Goal: Information Seeking & Learning: Check status

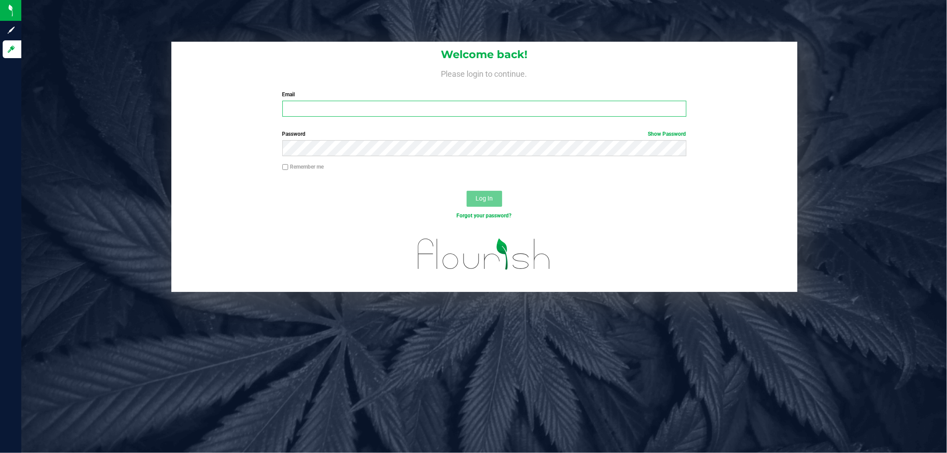
click at [612, 115] on input "Email" at bounding box center [484, 109] width 404 height 16
type input "MaDay@liveparallel.com"
click at [467, 191] on button "Log In" at bounding box center [485, 199] width 36 height 16
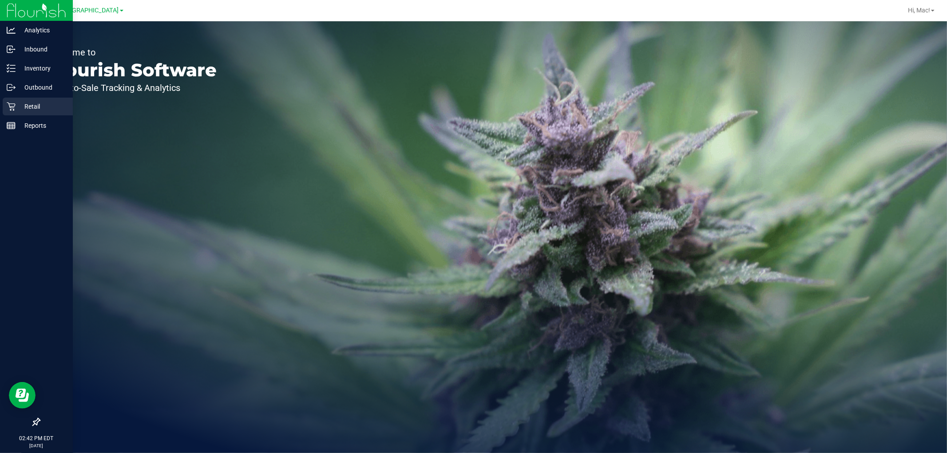
click at [41, 100] on div "Retail" at bounding box center [38, 107] width 70 height 18
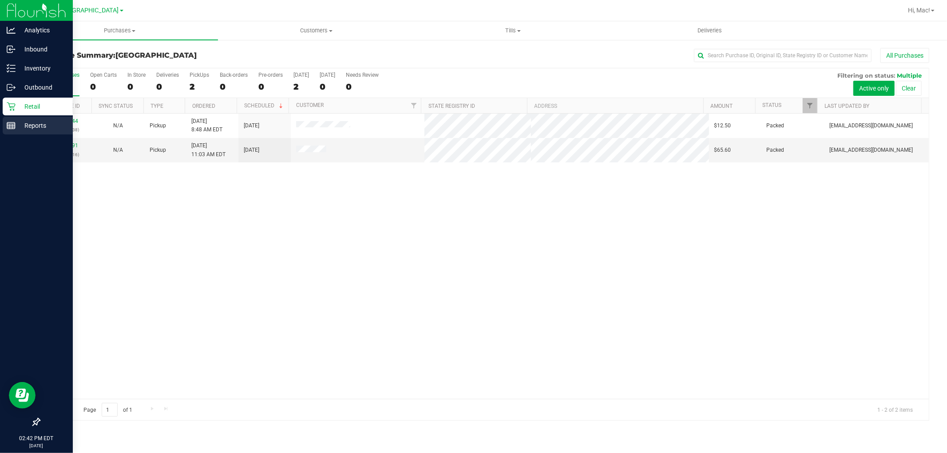
click at [34, 125] on p "Reports" at bounding box center [42, 125] width 53 height 11
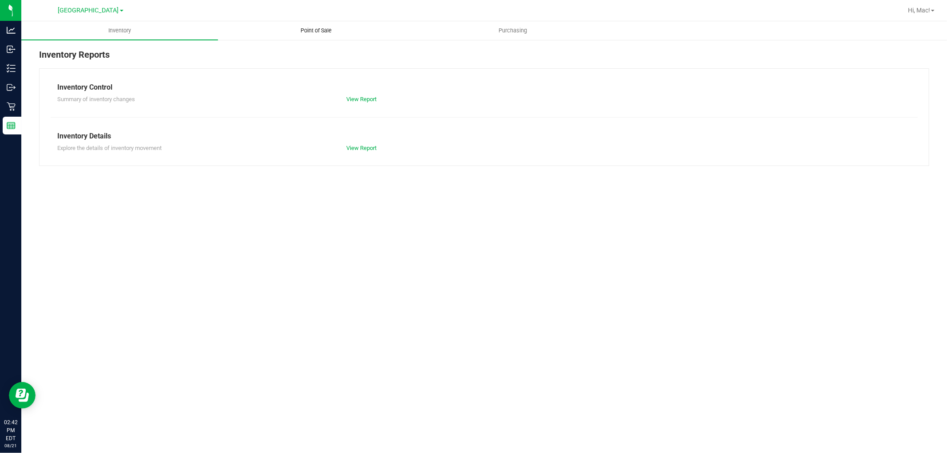
click at [325, 28] on span "Point of Sale" at bounding box center [316, 31] width 55 height 8
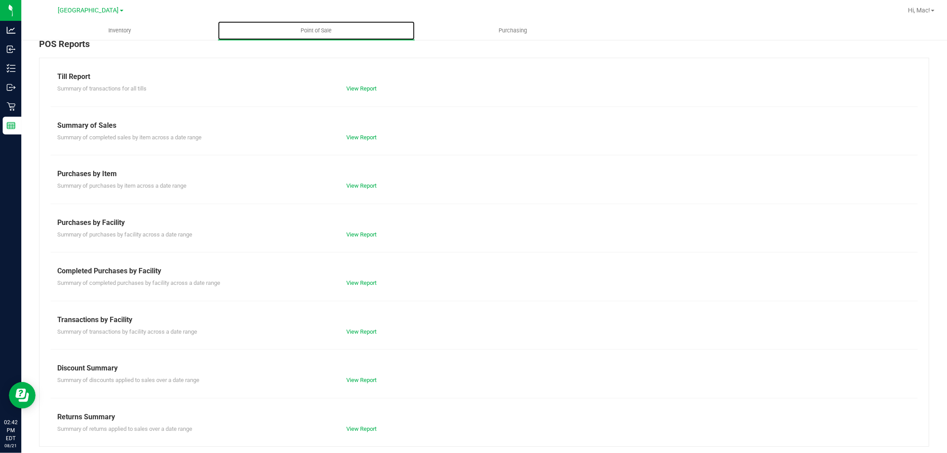
scroll to position [14, 0]
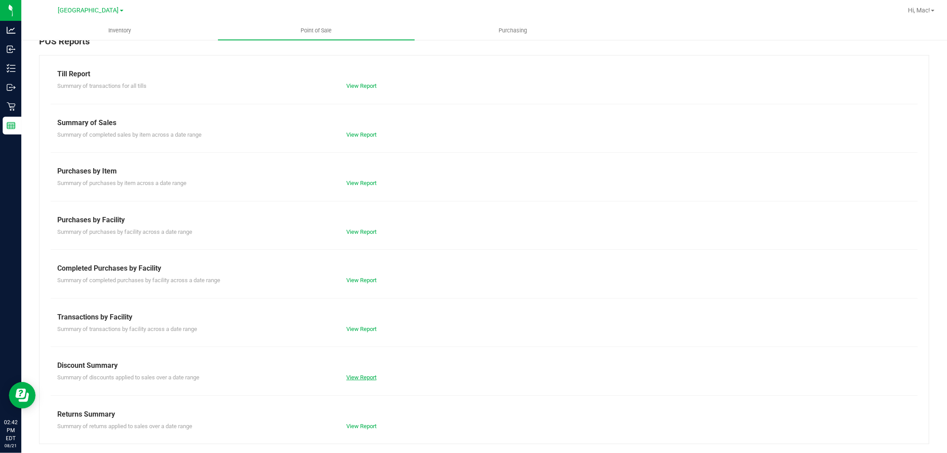
click at [365, 375] on link "View Report" at bounding box center [361, 377] width 30 height 7
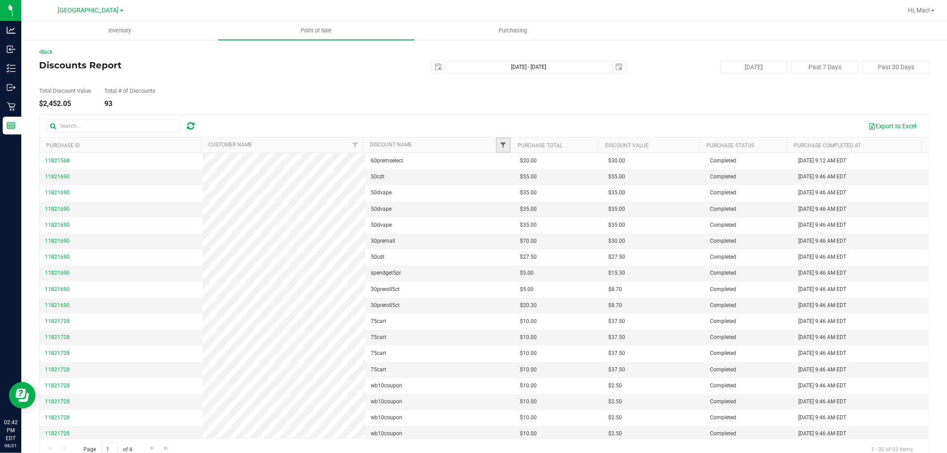
click at [502, 145] on span "Filter" at bounding box center [503, 145] width 7 height 7
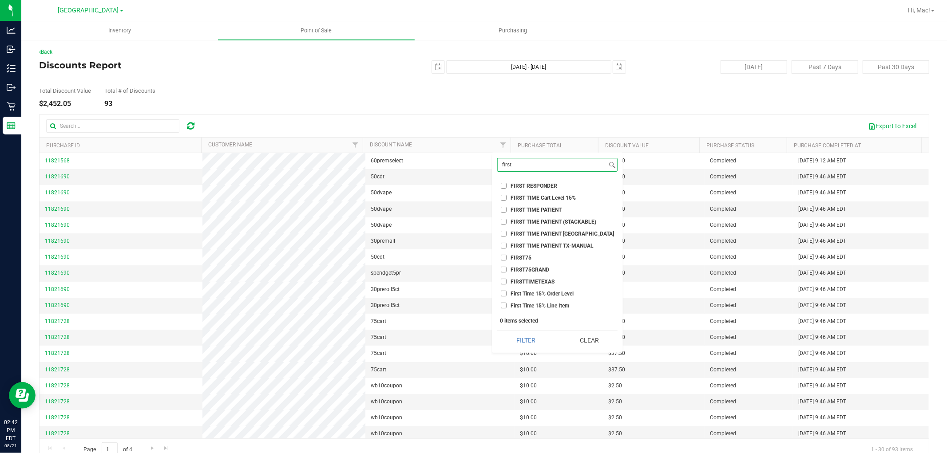
type input "first"
click at [545, 207] on span "FIRST TIME PATIENT" at bounding box center [536, 209] width 51 height 5
click at [507, 207] on input "FIRST TIME PATIENT" at bounding box center [504, 210] width 6 height 6
checkbox input "true"
click at [524, 343] on button "Filter" at bounding box center [525, 341] width 57 height 20
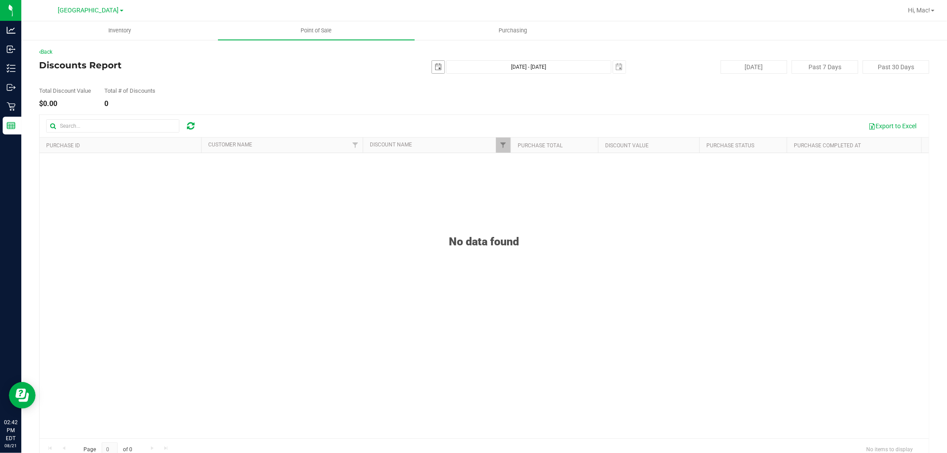
click at [435, 70] on span "select" at bounding box center [438, 66] width 7 height 7
click at [433, 81] on link "[DATE]" at bounding box center [473, 85] width 95 height 14
click at [483, 128] on link "[DATE]" at bounding box center [485, 134] width 23 height 23
click at [460, 114] on link "1" at bounding box center [460, 116] width 13 height 14
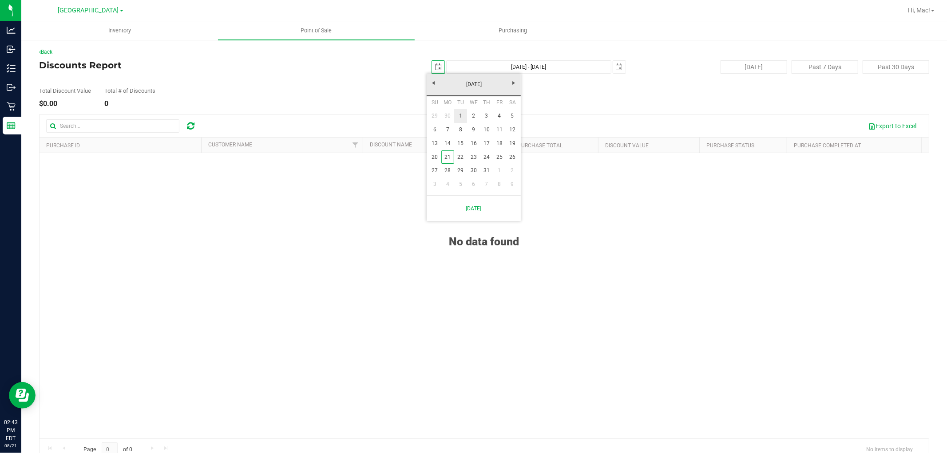
type input "[DATE]"
click at [617, 70] on span "select" at bounding box center [619, 66] width 7 height 7
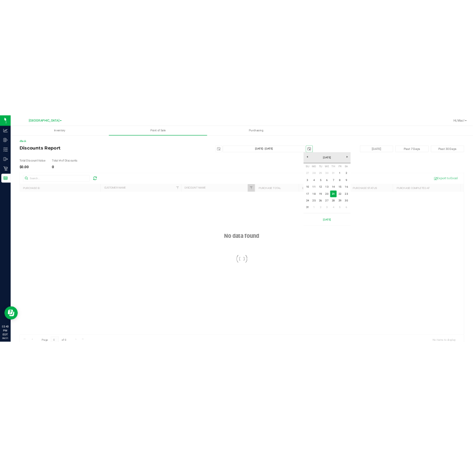
scroll to position [0, 22]
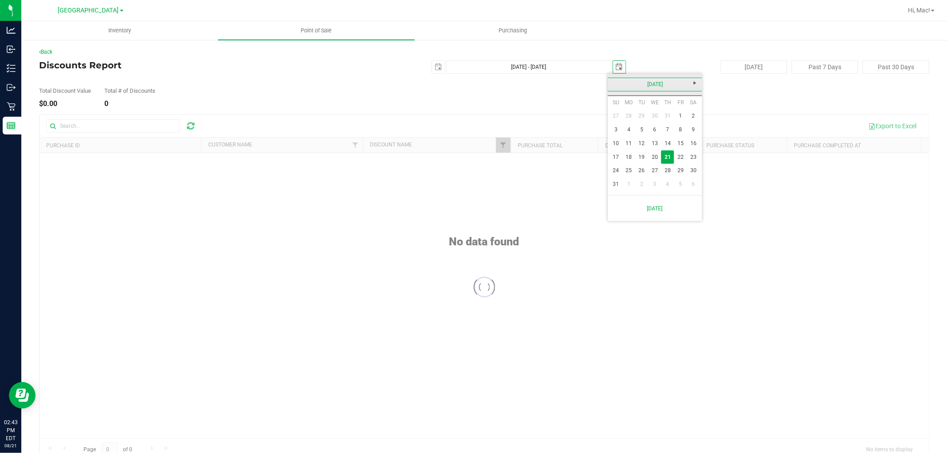
click at [622, 81] on link "[DATE]" at bounding box center [654, 85] width 95 height 14
click at [690, 130] on link "Aug" at bounding box center [689, 134] width 23 height 23
click at [610, 89] on link "[DATE]" at bounding box center [654, 85] width 95 height 14
click at [666, 127] on link "[DATE]" at bounding box center [666, 134] width 23 height 23
click at [669, 170] on link "31" at bounding box center [667, 171] width 13 height 14
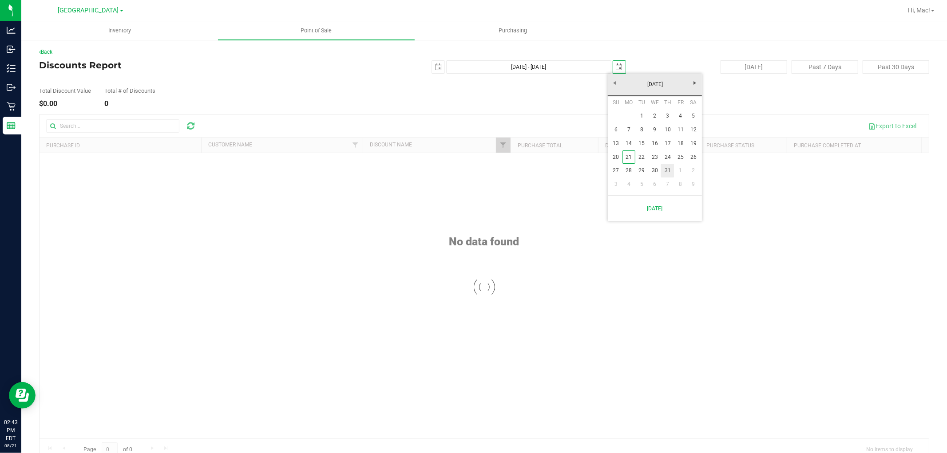
type input "[DATE] - [DATE]"
type input "[DATE]"
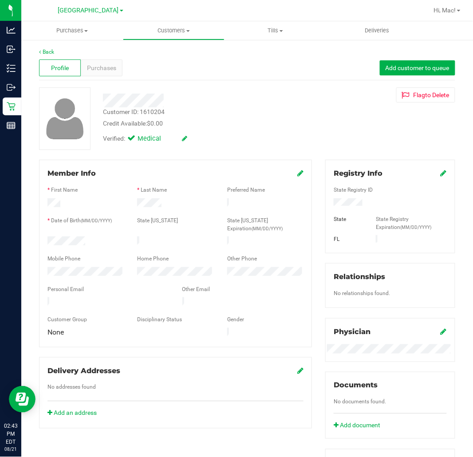
click at [107, 76] on div "Profile Purchases Add customer to queue" at bounding box center [247, 68] width 416 height 24
click at [107, 73] on div "Purchases" at bounding box center [102, 67] width 42 height 17
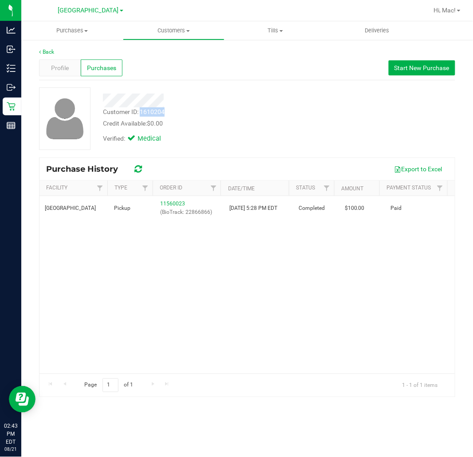
drag, startPoint x: 166, startPoint y: 111, endPoint x: 141, endPoint y: 114, distance: 25.0
click at [141, 114] on div "Customer ID: 1610204 Credit Available: $0.00" at bounding box center [203, 117] width 215 height 21
copy div "1610204"
click at [155, 110] on div "Customer ID: 1610204" at bounding box center [134, 111] width 62 height 9
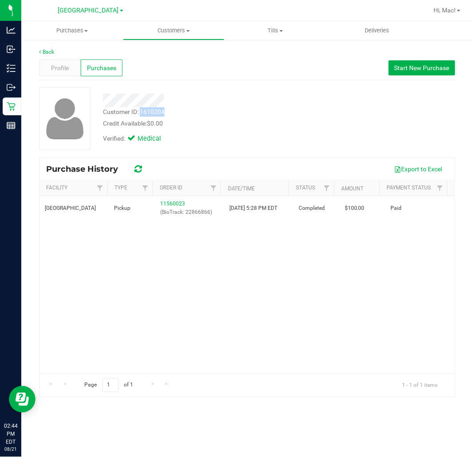
click at [155, 110] on div "Customer ID: 1610204" at bounding box center [134, 111] width 62 height 9
copy div "1610204"
click at [55, 68] on span "Profile" at bounding box center [60, 67] width 18 height 9
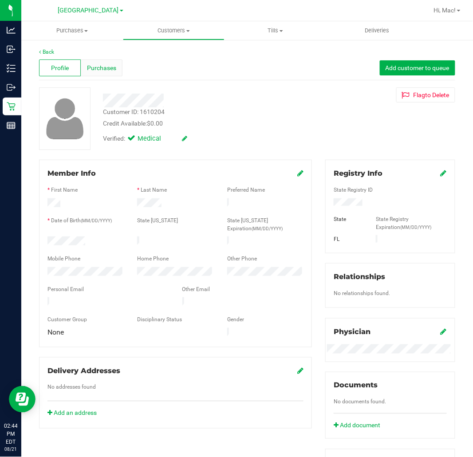
click at [110, 70] on span "Purchases" at bounding box center [101, 67] width 29 height 9
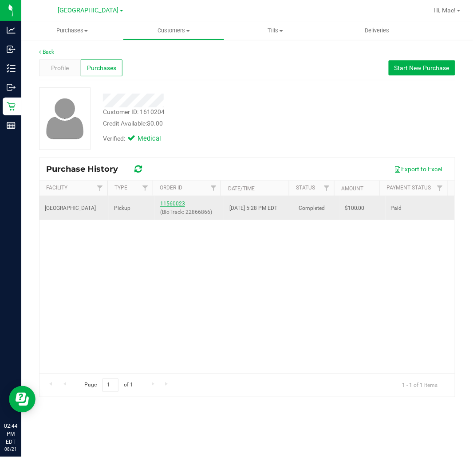
click at [174, 202] on link "11560023" at bounding box center [172, 204] width 25 height 6
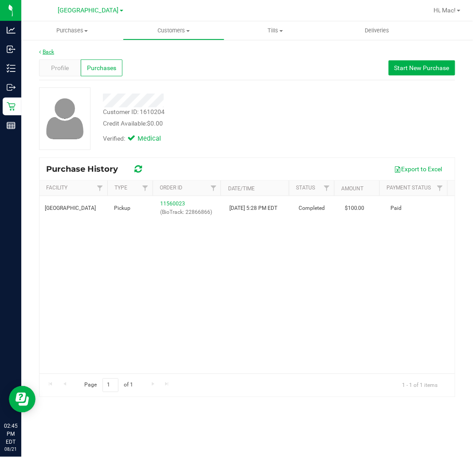
click at [47, 50] on link "Back" at bounding box center [46, 52] width 15 height 6
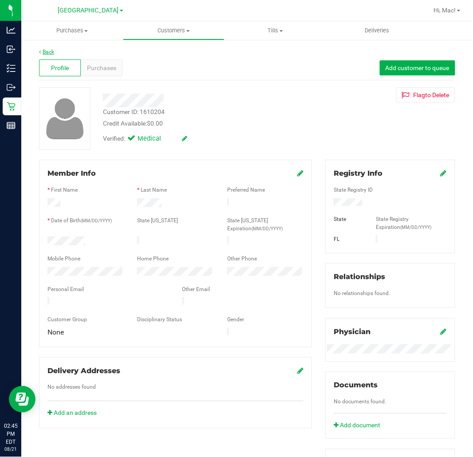
click at [43, 49] on link "Back" at bounding box center [46, 52] width 15 height 6
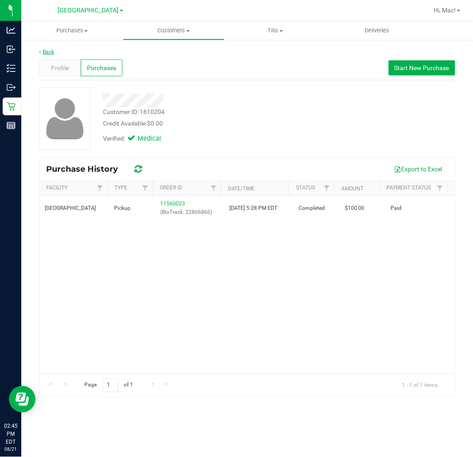
click at [49, 52] on link "Back" at bounding box center [46, 52] width 15 height 6
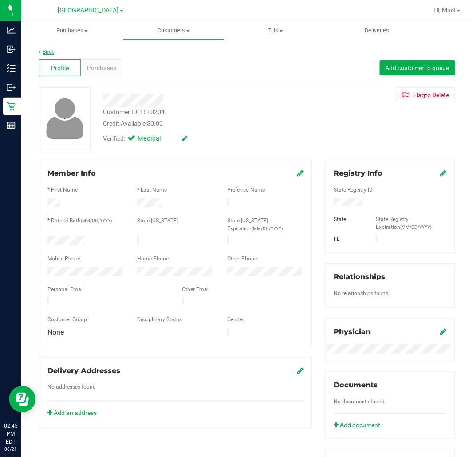
click at [49, 52] on link "Back" at bounding box center [46, 52] width 15 height 6
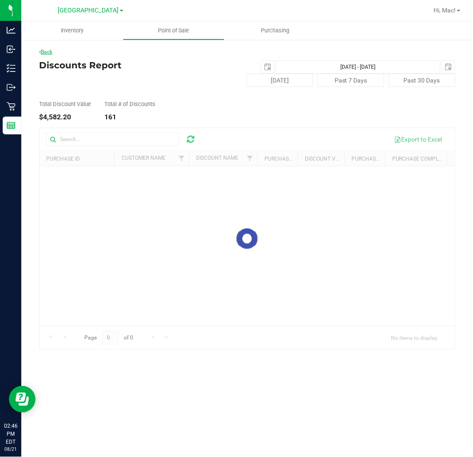
click at [50, 51] on link "Back" at bounding box center [45, 52] width 13 height 6
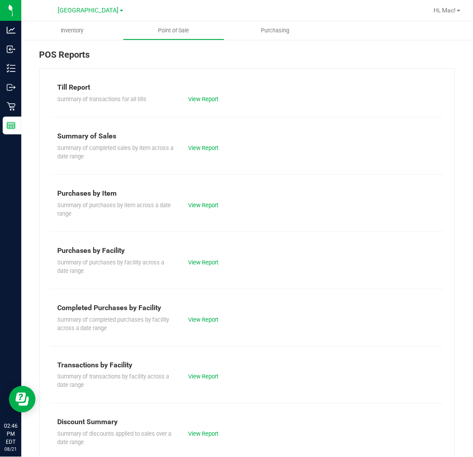
click at [198, 443] on div "Summary of discounts applied to sales over a date range View Report" at bounding box center [247, 438] width 393 height 20
click at [200, 436] on link "View Report" at bounding box center [203, 434] width 30 height 7
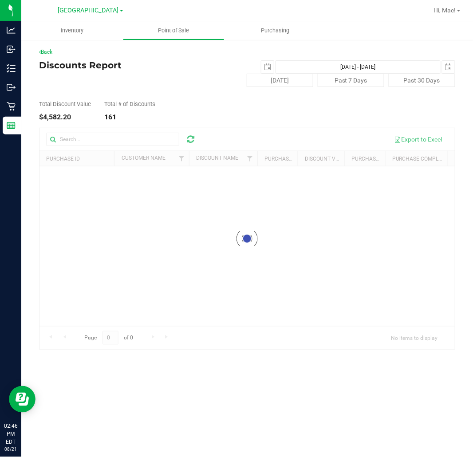
click at [282, 100] on div "Total Discount Value $4,582.20 Total # of Discounts 161" at bounding box center [247, 104] width 416 height 34
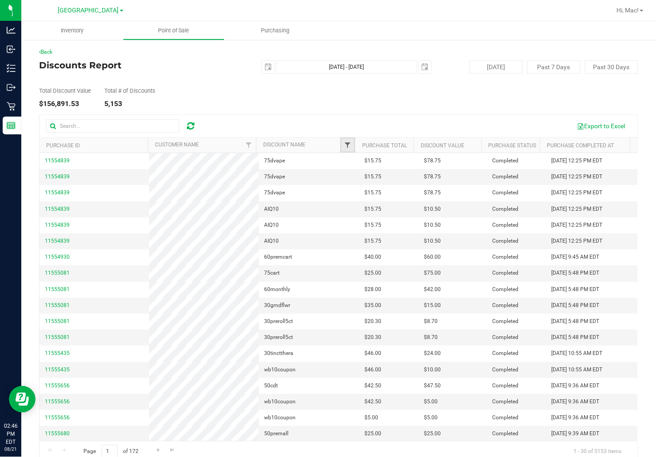
click at [345, 143] on span "Filter" at bounding box center [348, 145] width 7 height 7
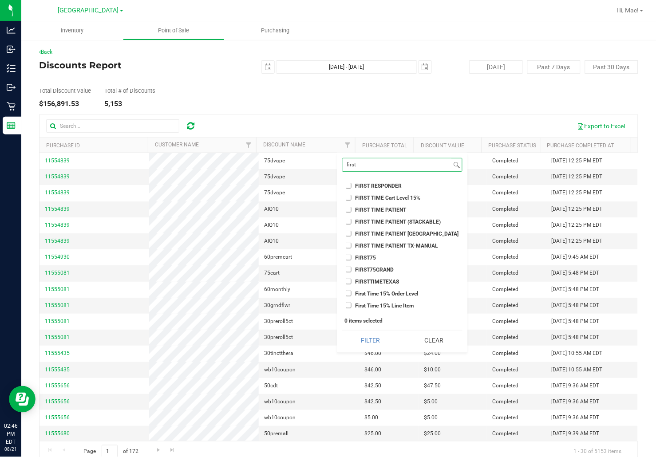
type input "first"
click at [351, 205] on ul "Select All $100 TAS MIX AND MATCH 3 CARTS .9G $11 PREROLL ($12 ELITE) $11 PRERO…" at bounding box center [402, 244] width 120 height 133
click at [348, 208] on input "FIRST TIME PATIENT" at bounding box center [349, 210] width 6 height 6
checkbox input "true"
click at [378, 338] on button "Filter" at bounding box center [370, 341] width 57 height 20
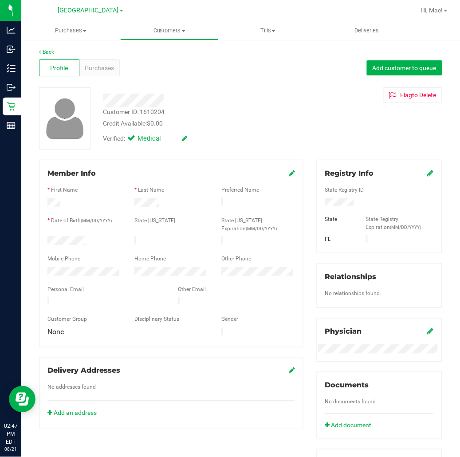
scroll to position [193, 0]
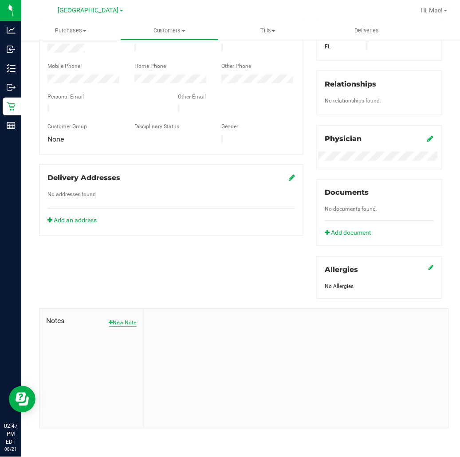
click at [115, 324] on button "New Note" at bounding box center [123, 323] width 28 height 8
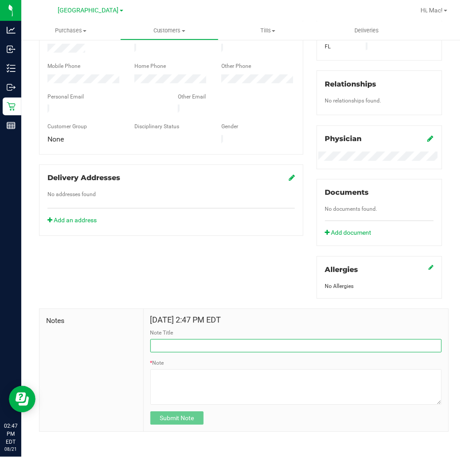
click at [194, 344] on input "Note Title" at bounding box center [297, 346] width 292 height 13
type input "first time pt call"
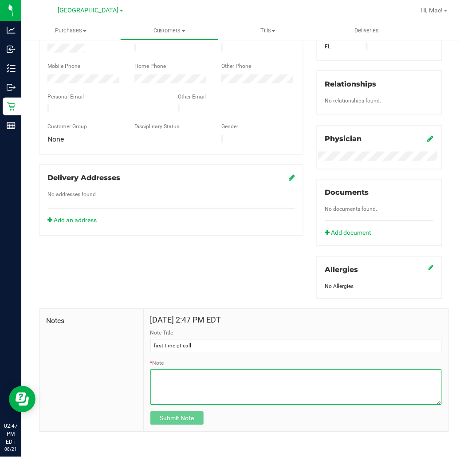
click at [225, 392] on textarea "* Note" at bounding box center [297, 388] width 292 height 36
type textarea "pt was contacted to update them on their 2nd time discount."
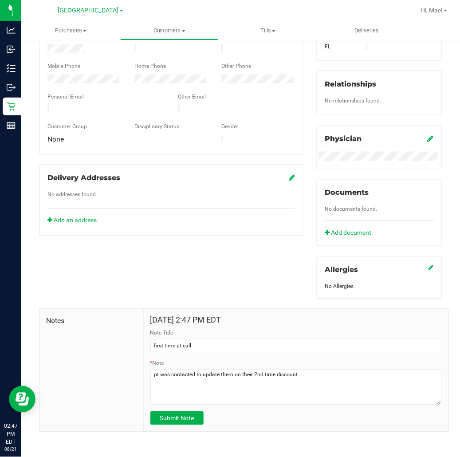
click at [165, 436] on div "Back Profile Purchases Add customer to queue Customer ID: 1610204 Credit Availa…" at bounding box center [240, 153] width 439 height 615
click at [194, 418] on button "Submit Note" at bounding box center [177, 418] width 53 height 13
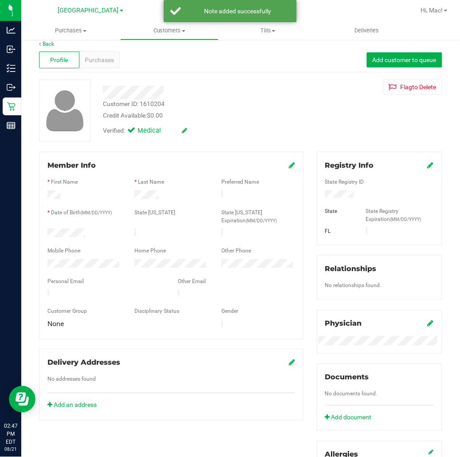
scroll to position [0, 0]
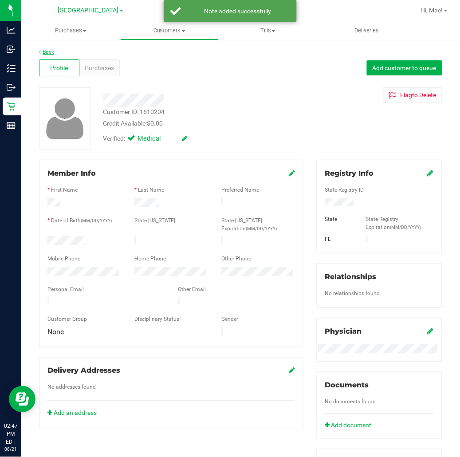
click at [47, 50] on link "Back" at bounding box center [46, 52] width 15 height 6
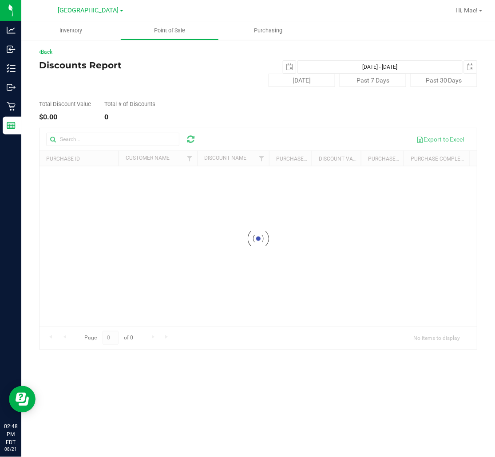
click at [261, 159] on div at bounding box center [258, 238] width 437 height 221
click at [291, 177] on div at bounding box center [258, 238] width 437 height 221
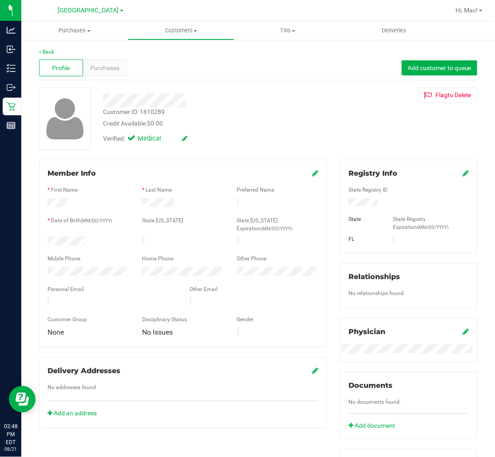
click at [170, 376] on div at bounding box center [183, 379] width 271 height 7
drag, startPoint x: 170, startPoint y: 109, endPoint x: 140, endPoint y: 113, distance: 30.4
click at [140, 113] on div "Customer ID: 1610289 Credit Available: $0.00" at bounding box center [209, 117] width 226 height 21
copy div "1610289"
click at [112, 63] on div "Purchases" at bounding box center [105, 67] width 44 height 17
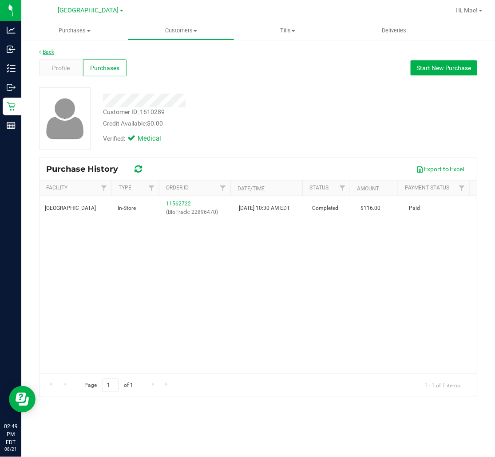
click at [48, 51] on link "Back" at bounding box center [46, 52] width 15 height 6
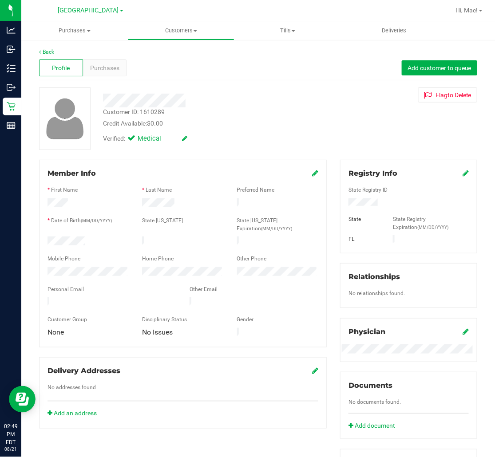
click at [106, 56] on div "Profile Purchases Add customer to queue" at bounding box center [258, 68] width 438 height 24
click at [106, 64] on span "Purchases" at bounding box center [104, 67] width 29 height 9
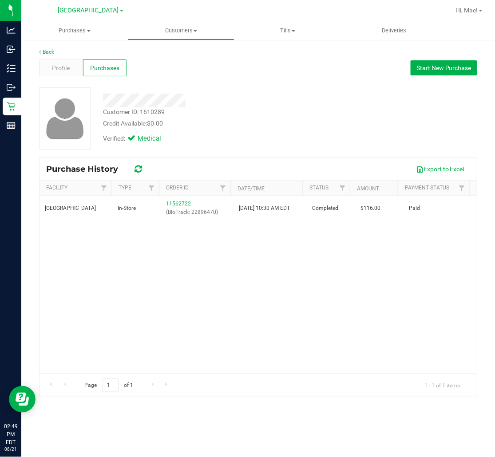
drag, startPoint x: 173, startPoint y: 313, endPoint x: 181, endPoint y: 311, distance: 8.2
click at [173, 313] on div "South Tampa WC In-Store 11562722 (BioTrack: 22896470) 7/2/2025 10:30 AM EDT Com…" at bounding box center [258, 285] width 437 height 178
click at [50, 49] on link "Back" at bounding box center [46, 52] width 15 height 6
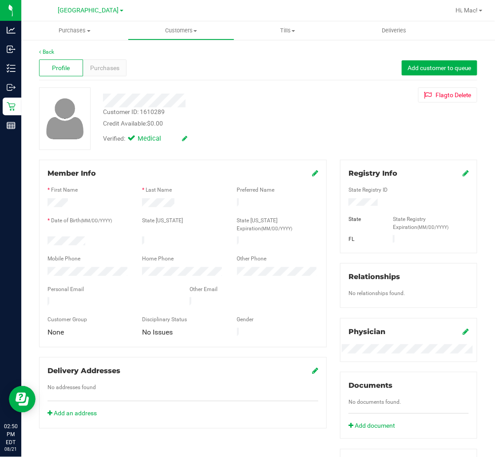
click at [36, 48] on div "Back Profile Purchases Add customer to queue Customer ID: 1610289 Credit Availa…" at bounding box center [258, 344] width 474 height 611
click at [42, 52] on link "Back" at bounding box center [46, 52] width 15 height 6
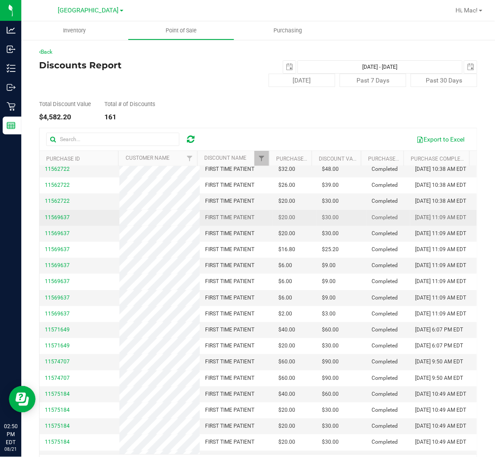
scroll to position [148, 0]
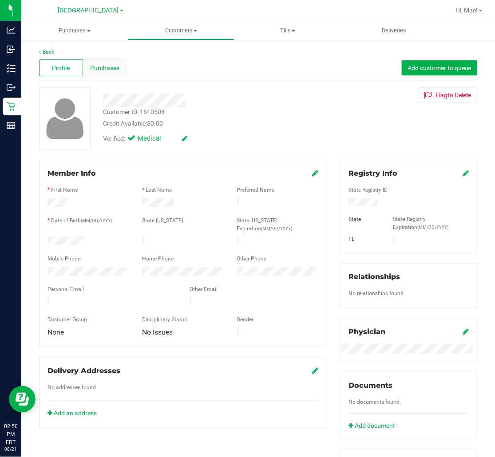
click at [103, 69] on span "Purchases" at bounding box center [104, 67] width 29 height 9
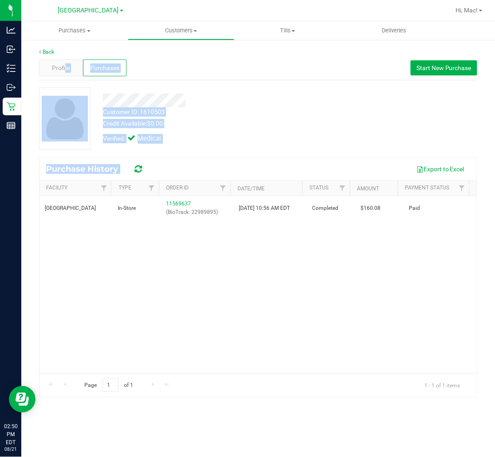
drag, startPoint x: 65, startPoint y: 69, endPoint x: 406, endPoint y: 180, distance: 358.9
click at [406, 180] on div "Back Profile Purchases Start New Purchase Customer ID: 1610503 Credit Available…" at bounding box center [258, 222] width 438 height 349
click at [309, 130] on div "Verified: Medical" at bounding box center [209, 138] width 226 height 20
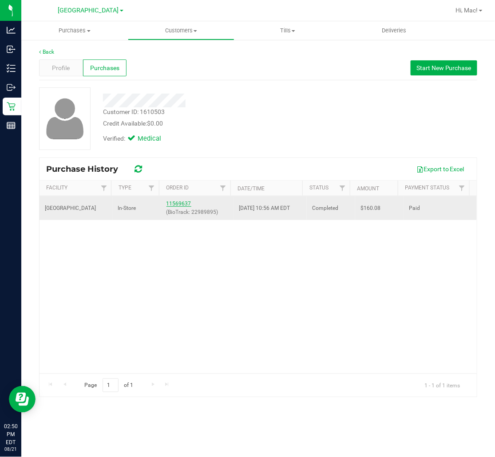
click at [170, 202] on link "11569637" at bounding box center [178, 204] width 25 height 6
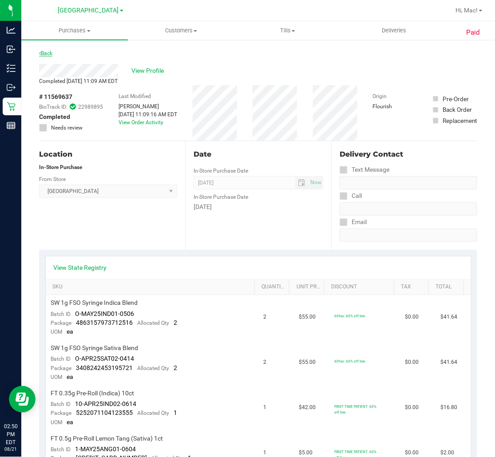
click at [47, 51] on link "Back" at bounding box center [45, 53] width 13 height 6
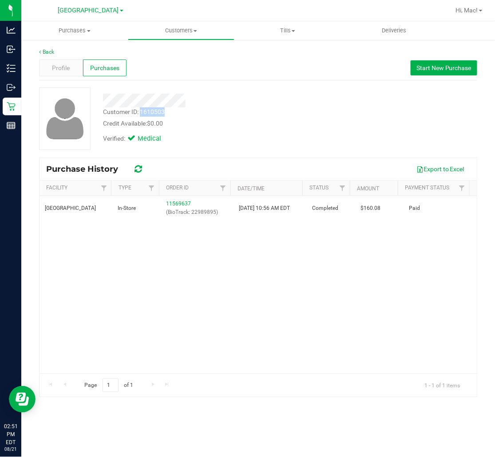
drag, startPoint x: 167, startPoint y: 109, endPoint x: 141, endPoint y: 114, distance: 26.2
click at [141, 114] on div "Customer ID: 1610503 Credit Available: $0.00" at bounding box center [209, 117] width 226 height 21
copy div "1610503"
click at [47, 51] on link "Back" at bounding box center [46, 52] width 15 height 6
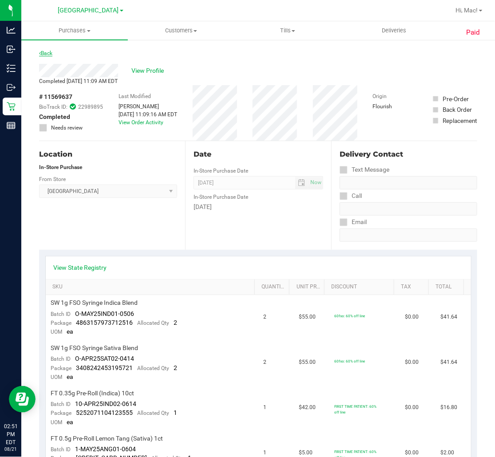
click at [48, 55] on link "Back" at bounding box center [45, 53] width 13 height 6
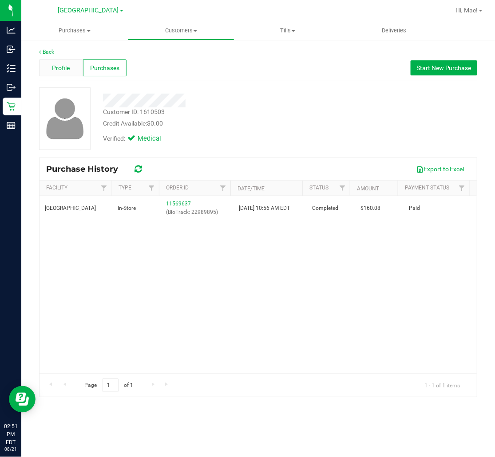
click at [77, 68] on div "Profile" at bounding box center [61, 67] width 44 height 17
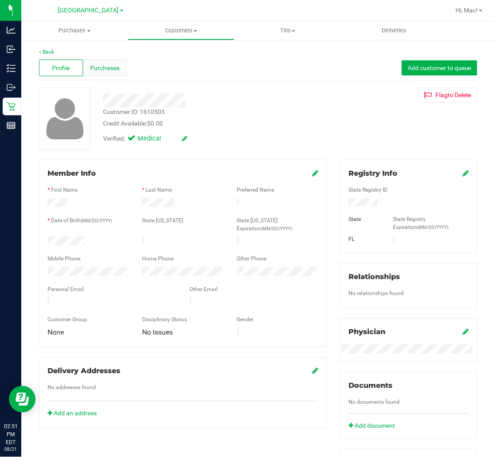
click at [105, 73] on div "Purchases" at bounding box center [105, 67] width 44 height 17
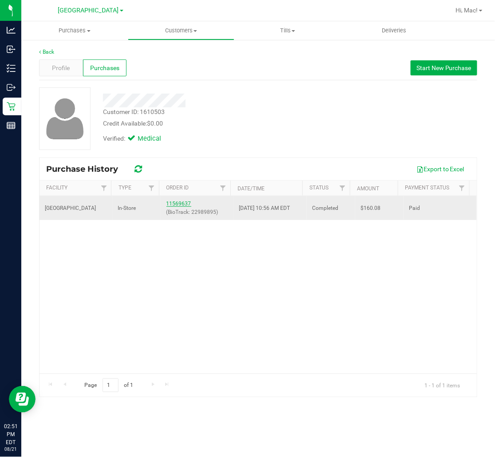
click at [183, 204] on link "11569637" at bounding box center [178, 204] width 25 height 6
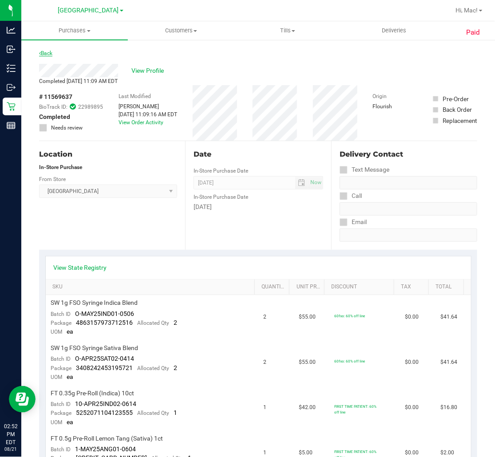
click at [51, 52] on link "Back" at bounding box center [45, 53] width 13 height 6
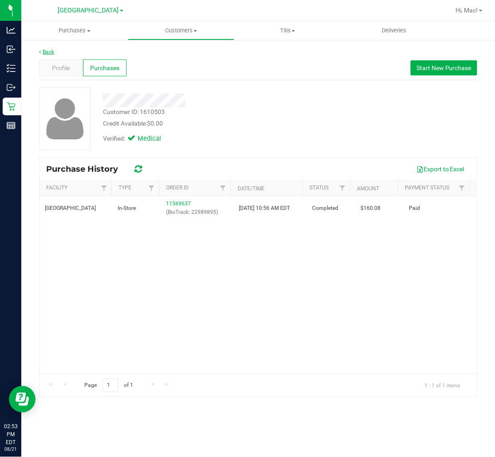
click at [48, 52] on link "Back" at bounding box center [46, 52] width 15 height 6
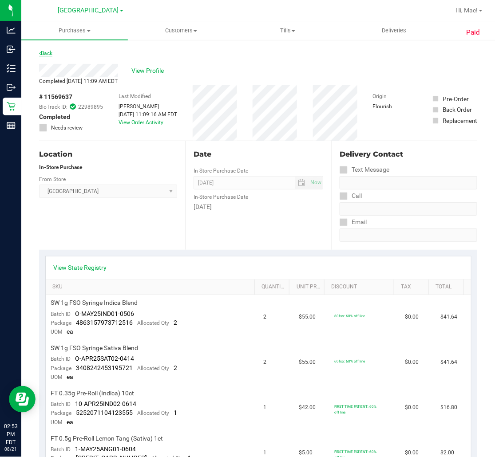
click at [47, 55] on link "Back" at bounding box center [45, 53] width 13 height 6
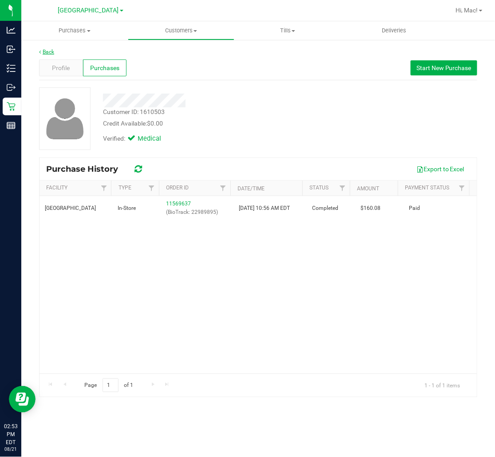
click at [47, 50] on link "Back" at bounding box center [46, 52] width 15 height 6
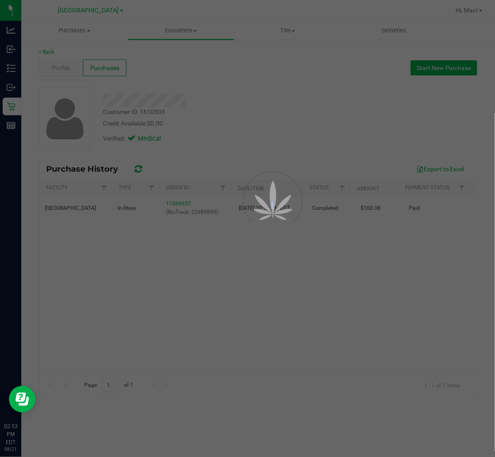
click at [47, 50] on div at bounding box center [247, 228] width 495 height 457
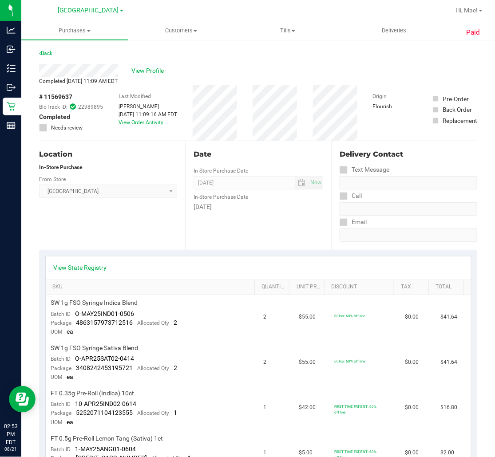
click at [47, 50] on link "Back" at bounding box center [45, 53] width 13 height 6
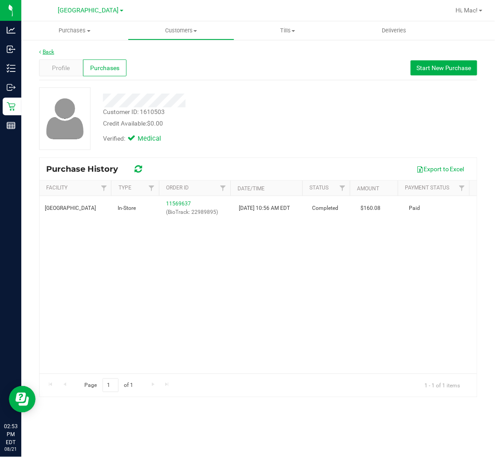
click at [47, 50] on link "Back" at bounding box center [46, 52] width 15 height 6
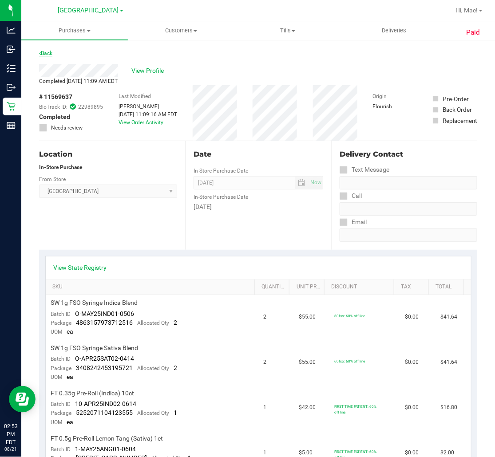
click at [49, 53] on link "Back" at bounding box center [45, 53] width 13 height 6
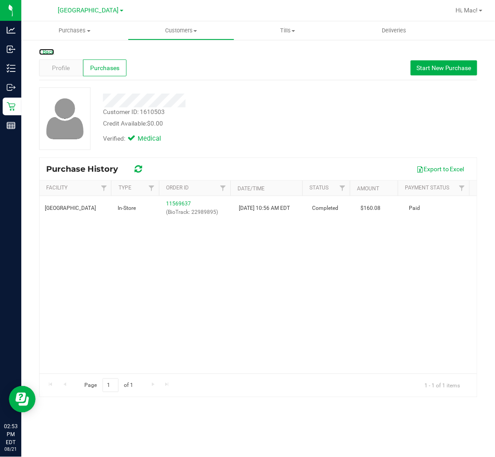
click at [49, 53] on link "Back" at bounding box center [46, 52] width 15 height 6
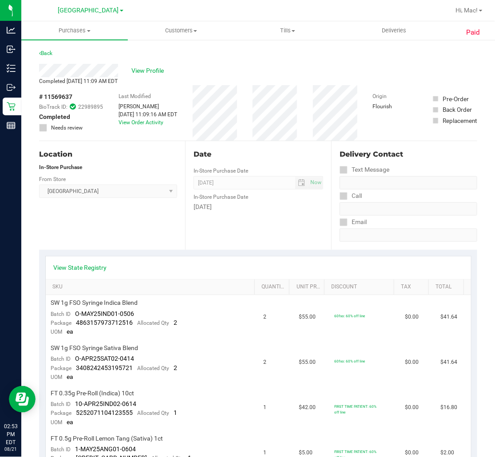
click at [49, 53] on link "Back" at bounding box center [45, 53] width 13 height 6
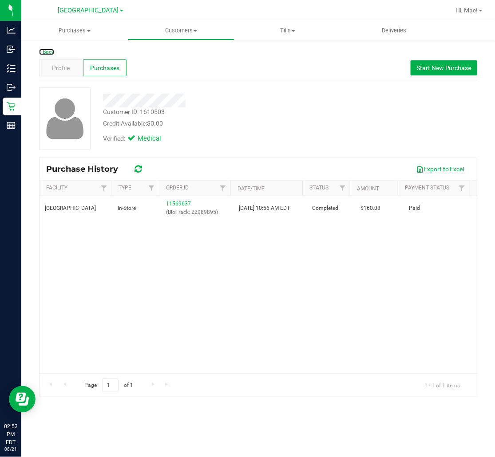
click at [49, 53] on link "Back" at bounding box center [46, 52] width 15 height 6
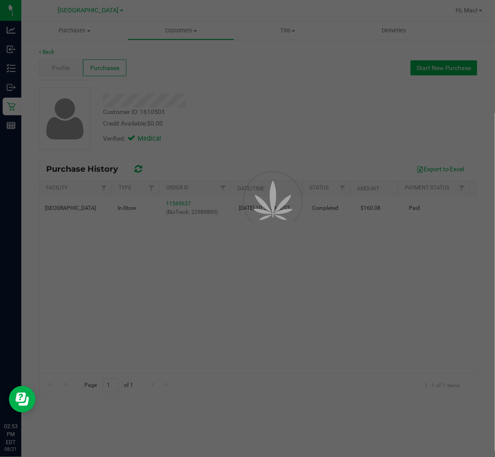
click at [49, 53] on div at bounding box center [247, 228] width 495 height 457
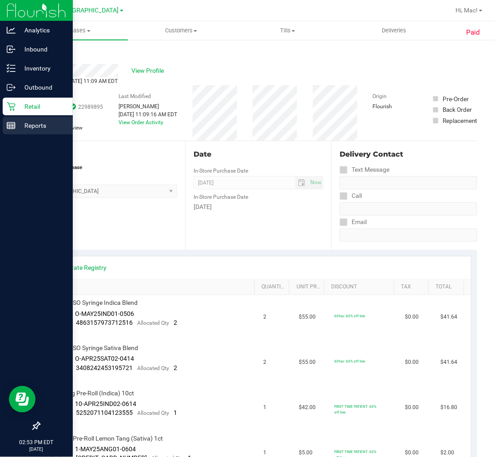
click at [14, 132] on div "Reports" at bounding box center [38, 126] width 70 height 18
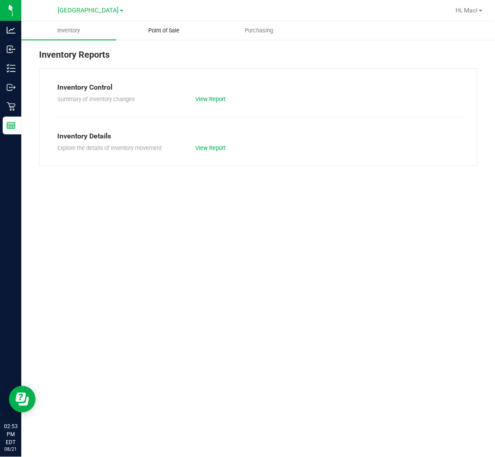
click at [167, 28] on span "Point of Sale" at bounding box center [163, 31] width 55 height 8
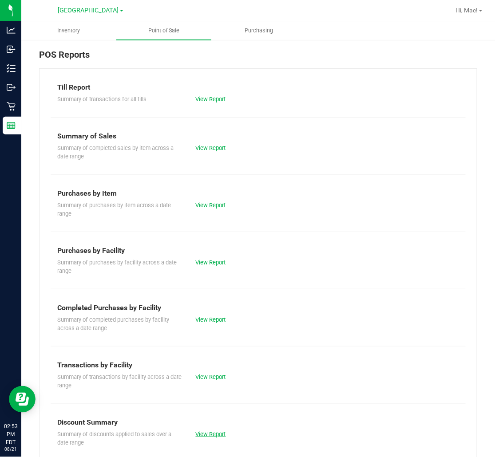
click at [214, 434] on link "View Report" at bounding box center [211, 434] width 30 height 7
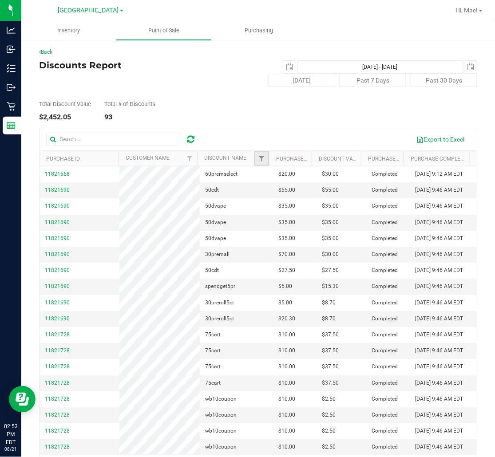
click at [259, 154] on link "Filter" at bounding box center [261, 158] width 15 height 15
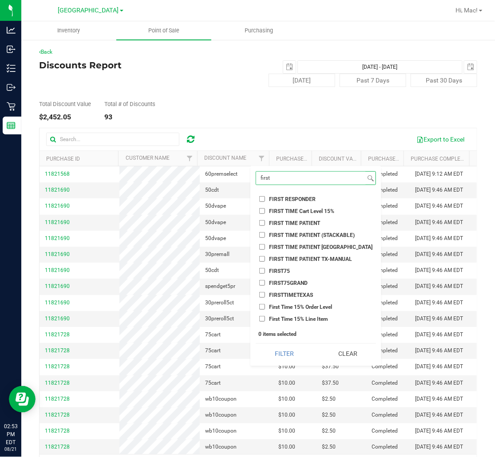
type input "first"
click at [309, 222] on span "FIRST TIME PATIENT" at bounding box center [294, 223] width 51 height 5
click at [265, 222] on input "FIRST TIME PATIENT" at bounding box center [262, 223] width 6 height 6
checkbox input "true"
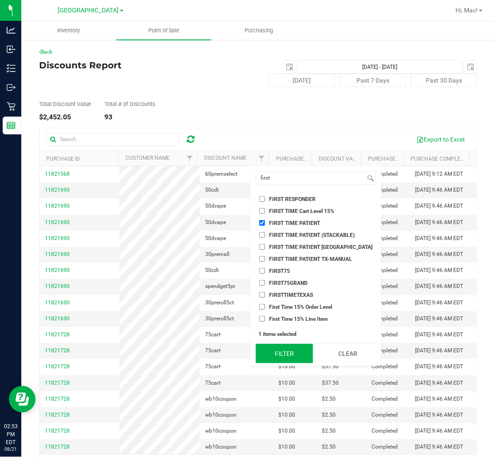
click at [290, 348] on button "Filter" at bounding box center [284, 354] width 57 height 20
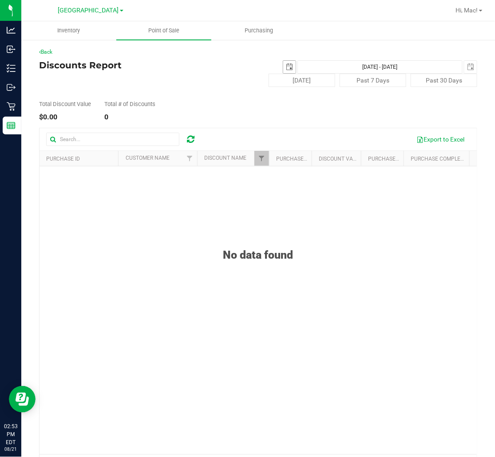
click at [286, 68] on span "select" at bounding box center [289, 66] width 7 height 7
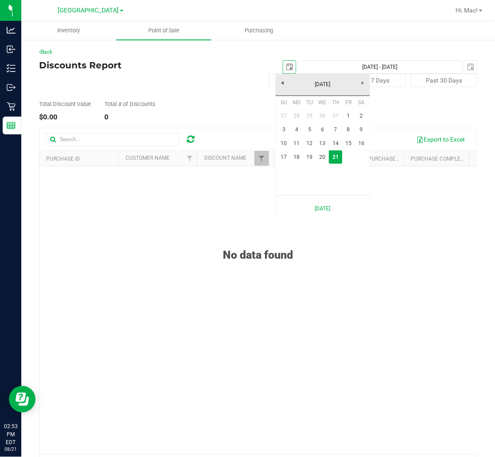
scroll to position [0, 22]
click at [279, 85] on link "[DATE]" at bounding box center [322, 85] width 95 height 14
click at [329, 137] on link "[DATE]" at bounding box center [334, 134] width 23 height 23
click at [305, 114] on link "1" at bounding box center [309, 116] width 13 height 14
type input "[DATE]"
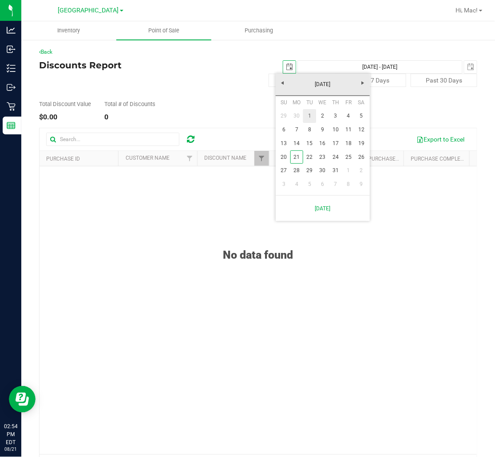
type input "[DATE] - [DATE]"
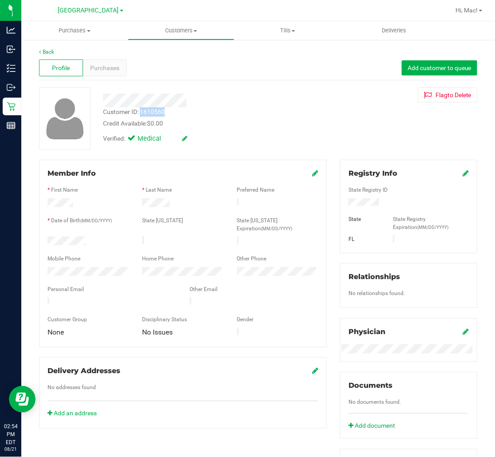
drag, startPoint x: 167, startPoint y: 110, endPoint x: 141, endPoint y: 112, distance: 26.7
click at [141, 112] on div "Customer ID: 1610560 Credit Available: $0.00" at bounding box center [209, 117] width 226 height 21
copy div "1610560"
click at [52, 52] on link "Back" at bounding box center [46, 52] width 15 height 6
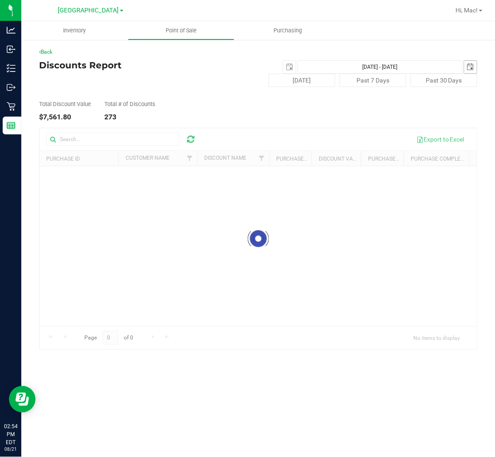
click at [472, 64] on span "select" at bounding box center [470, 66] width 7 height 7
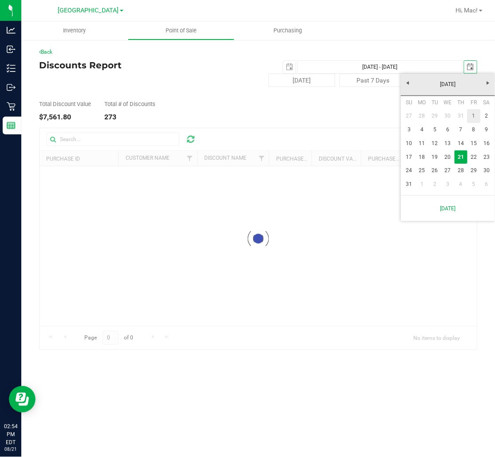
click at [468, 116] on link "1" at bounding box center [474, 116] width 13 height 14
type input "[DATE] - [DATE]"
type input "[DATE]"
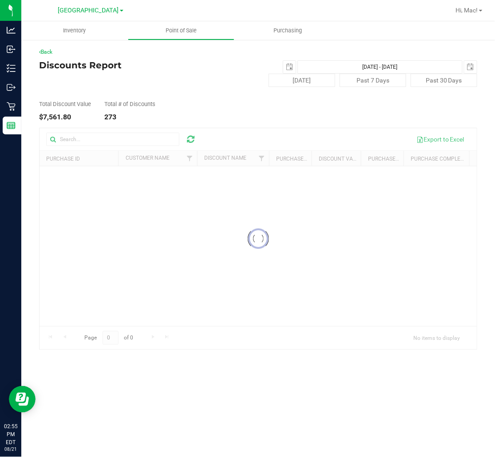
click at [260, 156] on div at bounding box center [258, 238] width 437 height 221
click at [272, 118] on div "Total Discount Value $7,561.80 Total # of Discounts 273" at bounding box center [258, 104] width 438 height 34
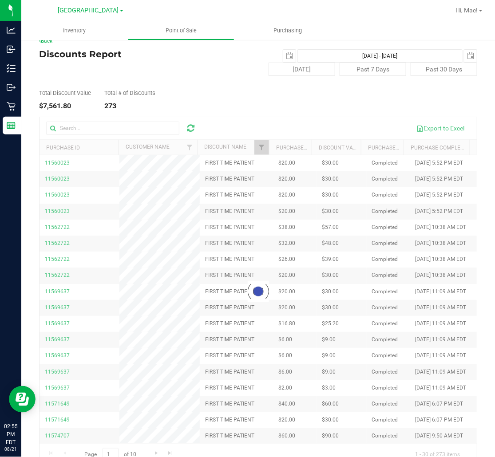
scroll to position [30, 0]
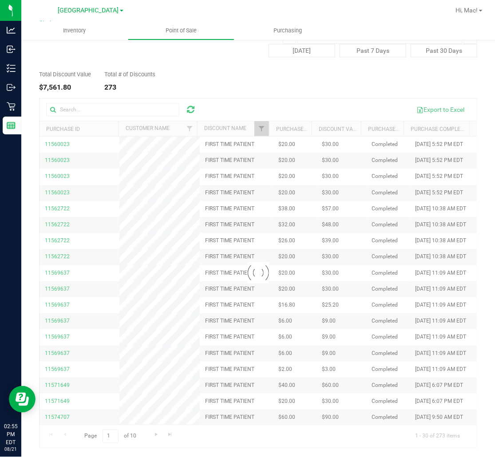
drag, startPoint x: 468, startPoint y: 163, endPoint x: 251, endPoint y: 72, distance: 235.2
click at [454, 194] on div at bounding box center [258, 273] width 437 height 349
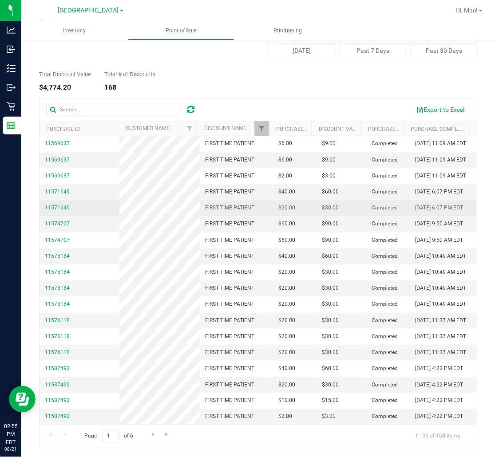
scroll to position [296, 0]
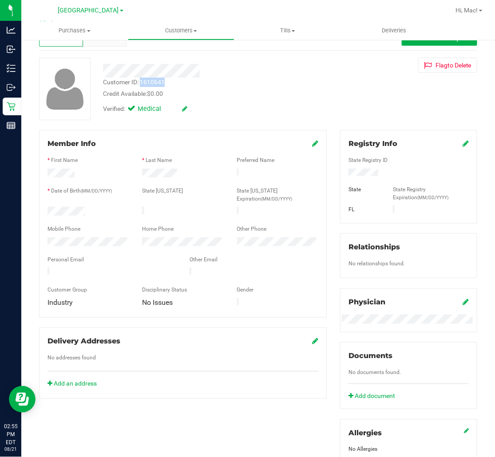
drag, startPoint x: 166, startPoint y: 81, endPoint x: 140, endPoint y: 86, distance: 26.6
click at [140, 86] on div "Customer ID: 1610641 Credit Available: $0.00" at bounding box center [209, 88] width 226 height 21
copy div "1610641"
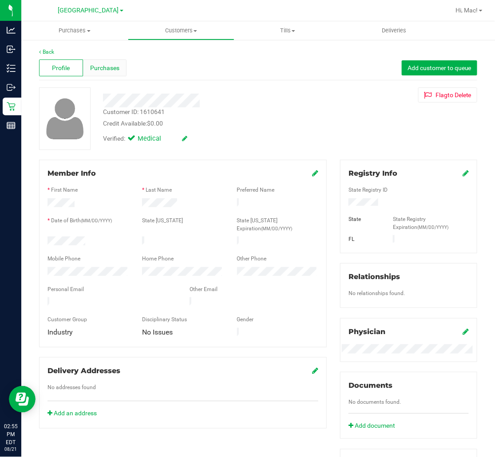
click at [106, 60] on div "Purchases" at bounding box center [105, 67] width 44 height 17
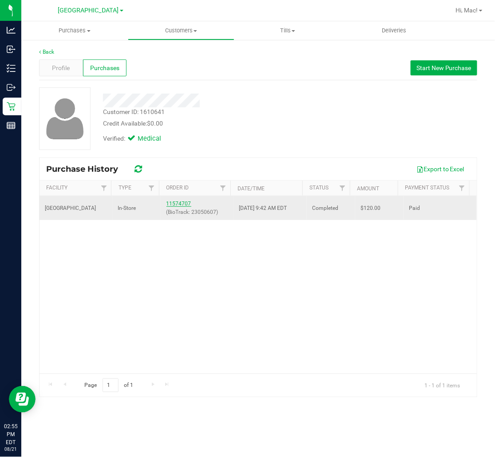
click at [178, 204] on link "11574707" at bounding box center [178, 204] width 25 height 6
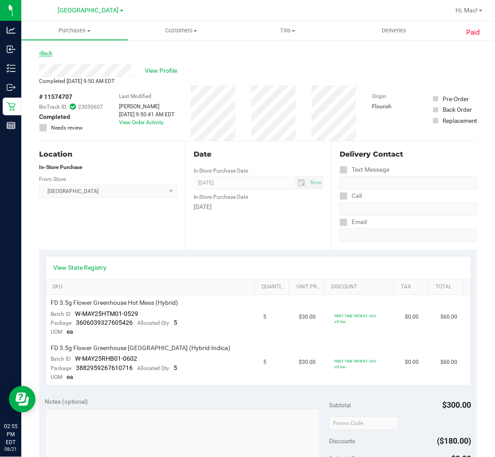
click at [47, 54] on link "Back" at bounding box center [45, 53] width 13 height 6
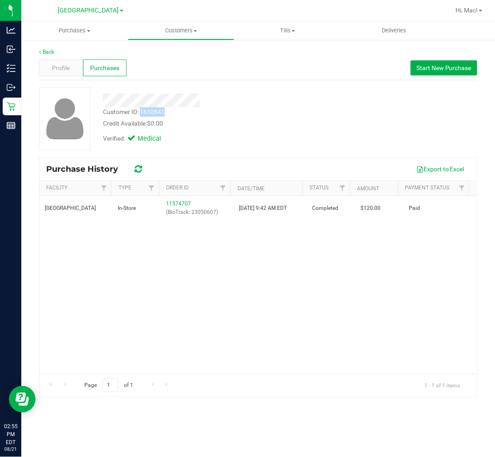
drag, startPoint x: 166, startPoint y: 109, endPoint x: 141, endPoint y: 110, distance: 24.5
click at [141, 110] on div "Customer ID: 1610641 Credit Available: $0.00" at bounding box center [209, 117] width 226 height 21
copy div "1610641"
click at [67, 63] on div "Profile" at bounding box center [61, 67] width 44 height 17
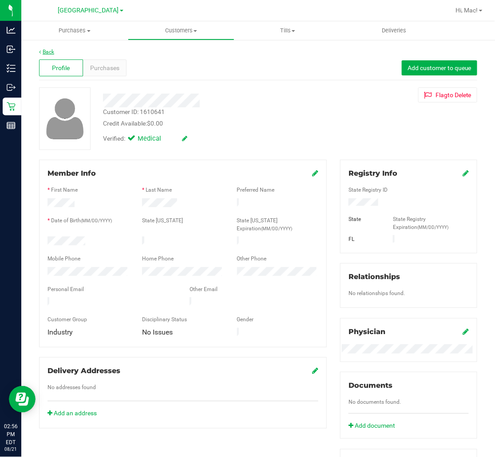
click at [47, 50] on link "Back" at bounding box center [46, 52] width 15 height 6
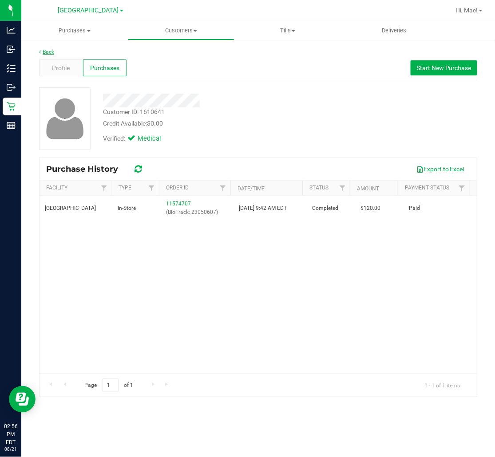
click at [47, 52] on link "Back" at bounding box center [46, 52] width 15 height 6
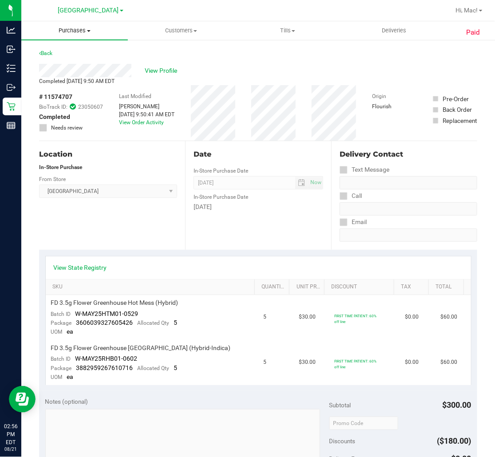
click at [79, 31] on span "Purchases" at bounding box center [74, 31] width 107 height 8
click at [52, 55] on link "Back" at bounding box center [45, 53] width 13 height 6
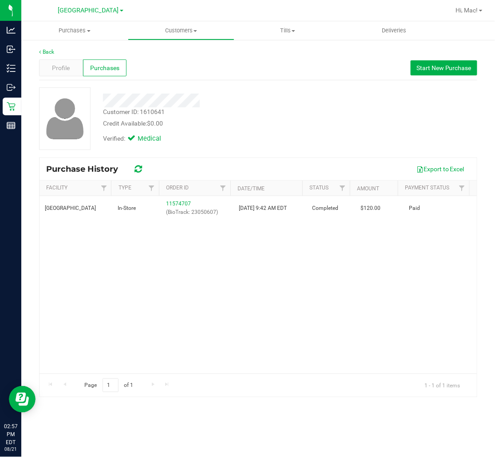
click at [56, 47] on div "Back Profile Purchases Start New Purchase Customer ID: 1610641 Credit Available…" at bounding box center [258, 222] width 474 height 367
click at [47, 54] on link "Back" at bounding box center [46, 52] width 15 height 6
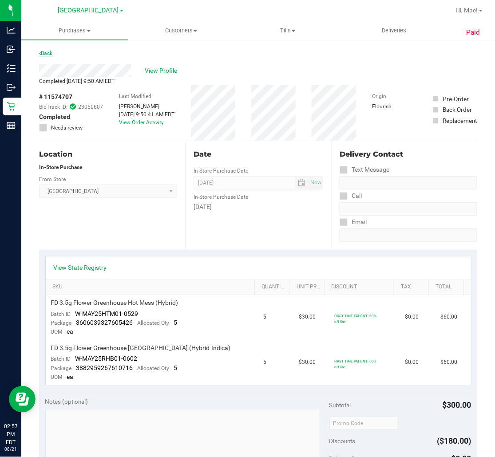
click at [51, 51] on link "Back" at bounding box center [45, 53] width 13 height 6
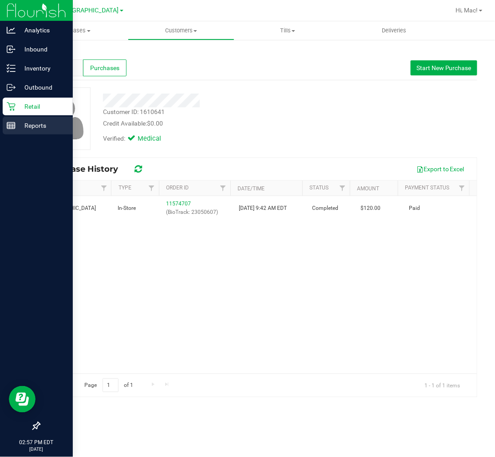
click at [12, 124] on line at bounding box center [11, 124] width 8 height 0
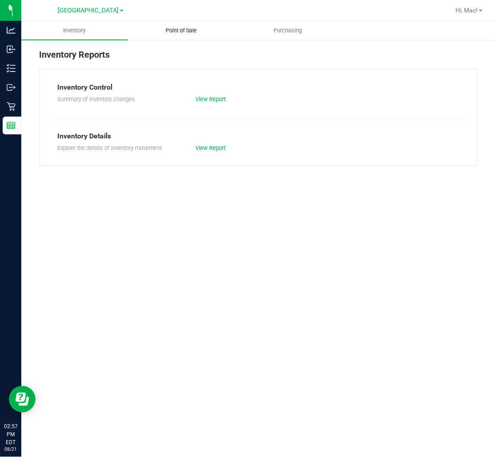
click at [199, 32] on span "Point of Sale" at bounding box center [181, 31] width 55 height 8
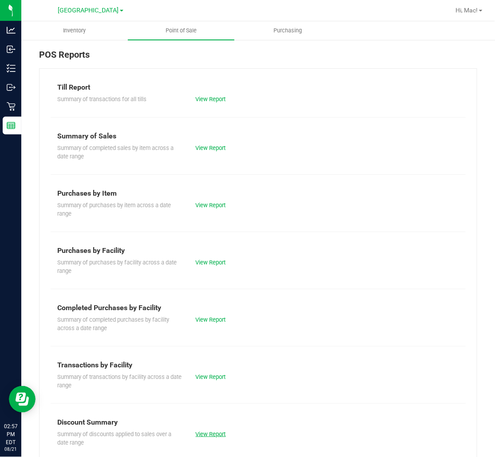
click at [203, 433] on link "View Report" at bounding box center [211, 434] width 30 height 7
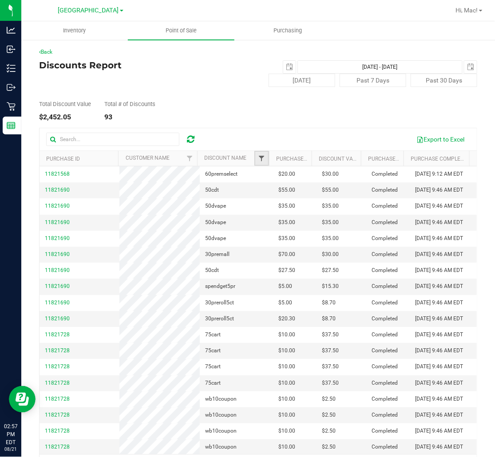
click at [259, 158] on span "Filter" at bounding box center [261, 158] width 7 height 7
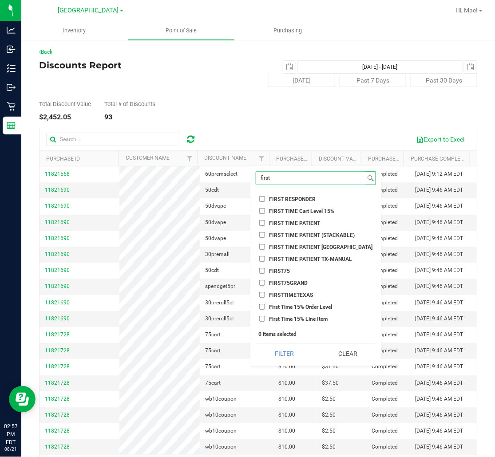
type input "first"
click at [268, 222] on label "FIRST TIME PATIENT" at bounding box center [289, 223] width 61 height 6
click at [265, 222] on input "FIRST TIME PATIENT" at bounding box center [262, 223] width 6 height 6
checkbox input "true"
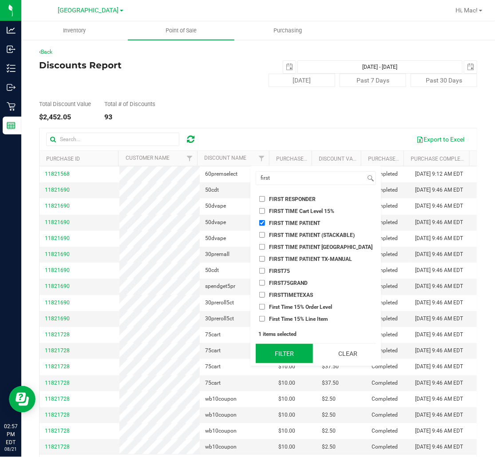
click at [284, 357] on button "Filter" at bounding box center [284, 354] width 57 height 20
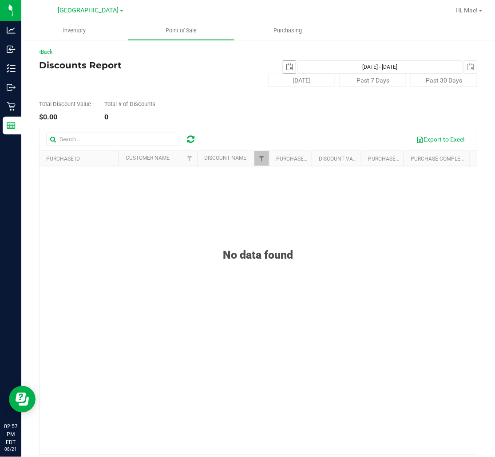
click at [283, 61] on span "select" at bounding box center [289, 67] width 12 height 12
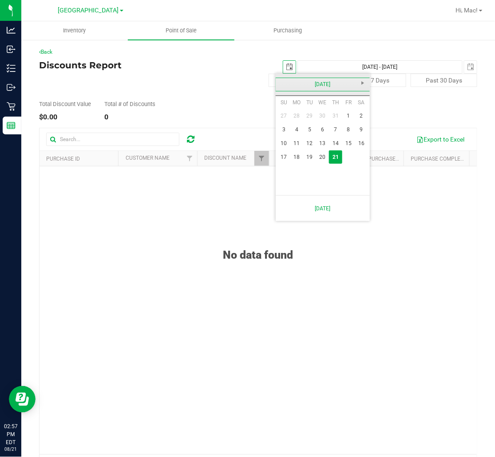
drag, startPoint x: 287, startPoint y: 83, endPoint x: 296, endPoint y: 86, distance: 9.6
click at [287, 83] on link "[DATE]" at bounding box center [322, 85] width 95 height 14
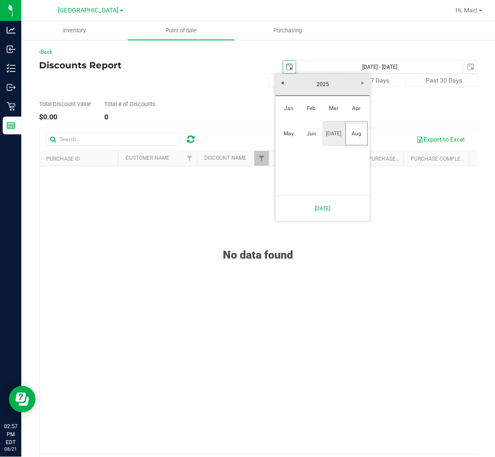
click at [334, 132] on link "[DATE]" at bounding box center [334, 134] width 23 height 23
click at [307, 115] on link "1" at bounding box center [309, 116] width 13 height 14
type input "[DATE]"
type input "[DATE] - [DATE]"
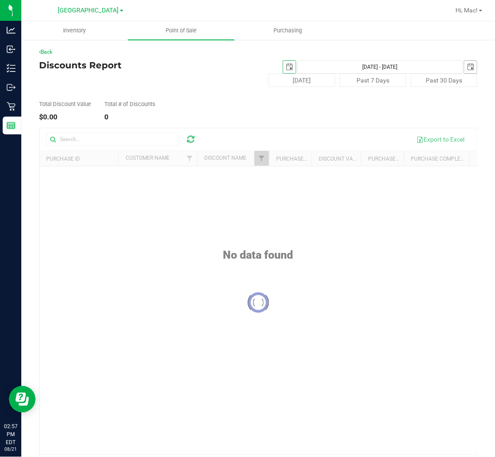
drag, startPoint x: 459, startPoint y: 63, endPoint x: 469, endPoint y: 63, distance: 10.2
click at [464, 63] on span "select" at bounding box center [470, 67] width 12 height 12
click at [285, 123] on div "Back Discounts Report [DATE] [DATE] - [DATE] [DATE] [DATE] Past 7 Days Past 30 …" at bounding box center [258, 263] width 438 height 430
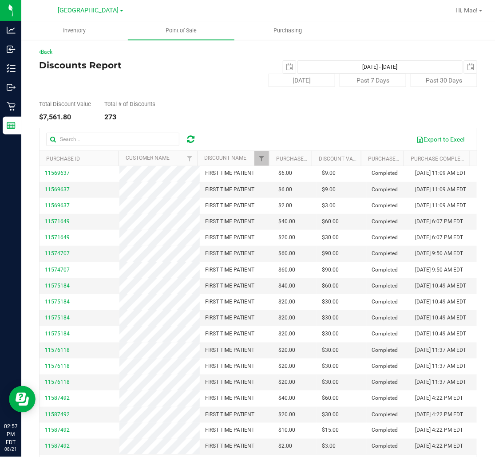
scroll to position [394, 0]
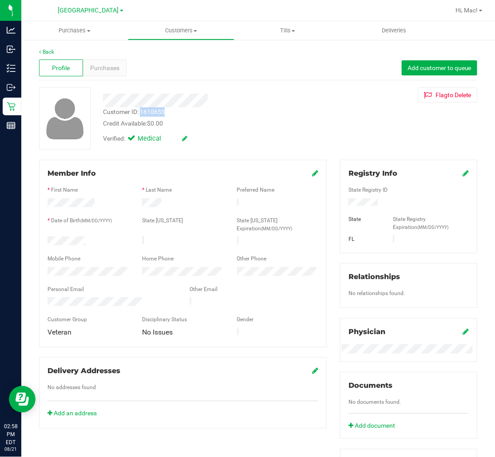
drag, startPoint x: 167, startPoint y: 112, endPoint x: 141, endPoint y: 111, distance: 26.7
click at [141, 111] on div "Customer ID: 1610653 Credit Available: $0.00" at bounding box center [209, 117] width 226 height 21
copy div "1610653"
click at [87, 70] on div "Purchases" at bounding box center [105, 67] width 44 height 17
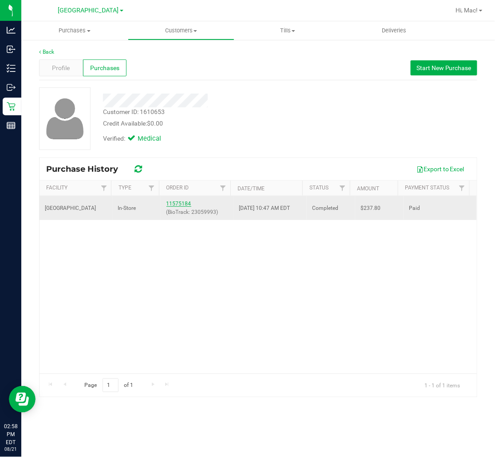
click at [176, 202] on link "11575184" at bounding box center [178, 204] width 25 height 6
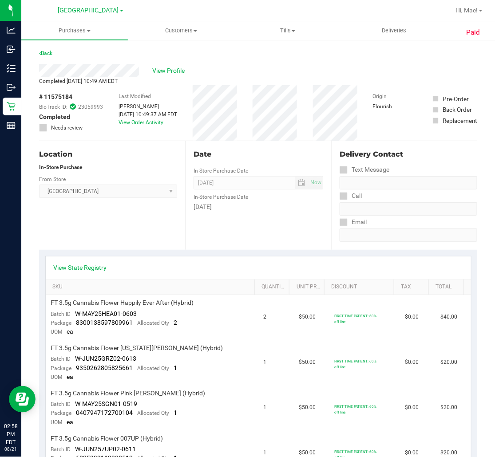
click at [103, 137] on div "# 11575184 BioTrack ID: 23059993 Completed Needs review Last Modified [PERSON_N…" at bounding box center [258, 112] width 438 height 55
click at [45, 54] on link "Back" at bounding box center [45, 53] width 13 height 6
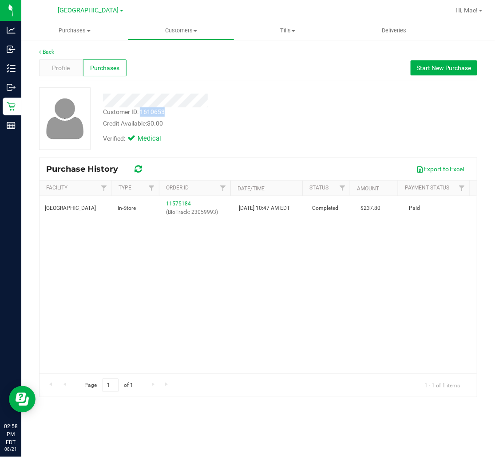
drag, startPoint x: 166, startPoint y: 108, endPoint x: 141, endPoint y: 110, distance: 24.5
click at [141, 110] on div "Customer ID: 1610653 Credit Available: $0.00" at bounding box center [209, 117] width 226 height 21
copy div "1610653"
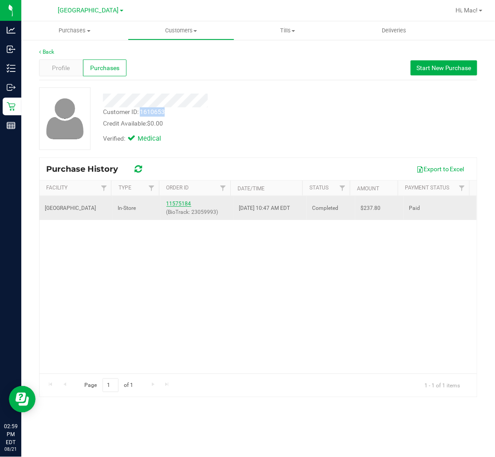
click at [180, 202] on link "11575184" at bounding box center [178, 204] width 25 height 6
